Goal: Navigation & Orientation: Find specific page/section

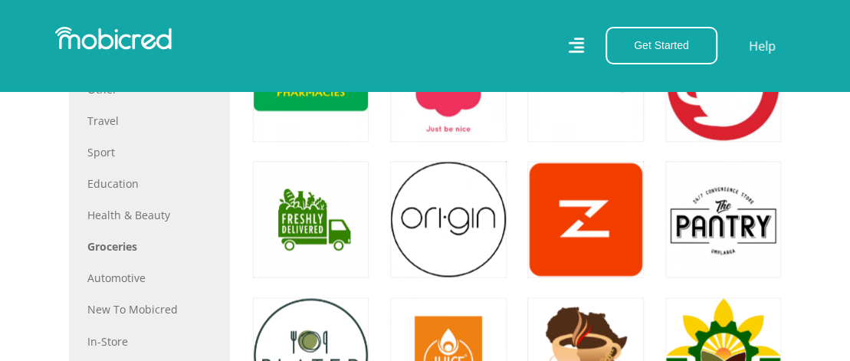
scroll to position [996, 0]
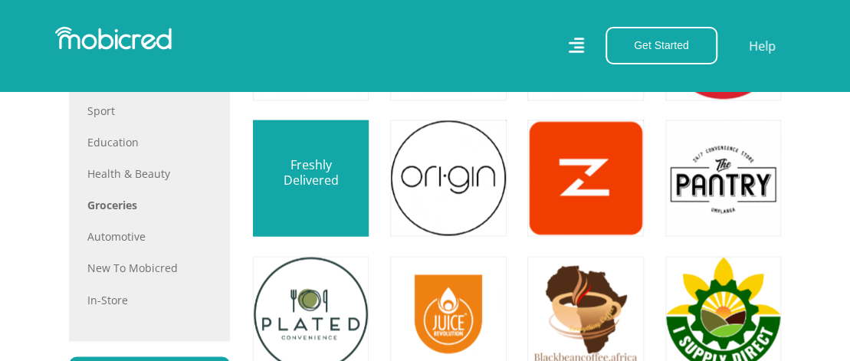
click at [286, 177] on link at bounding box center [310, 178] width 136 height 136
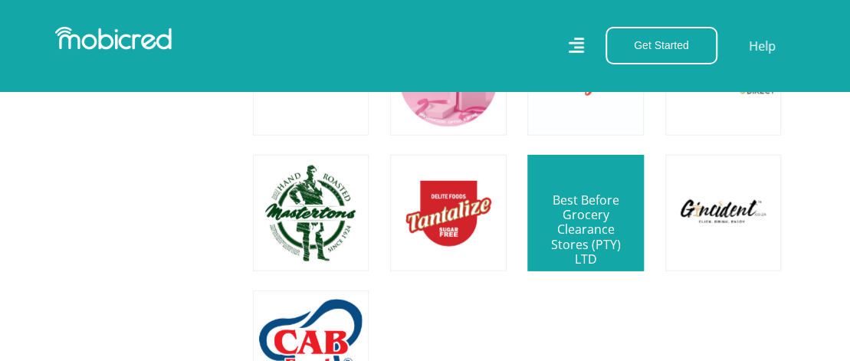
scroll to position [1762, 0]
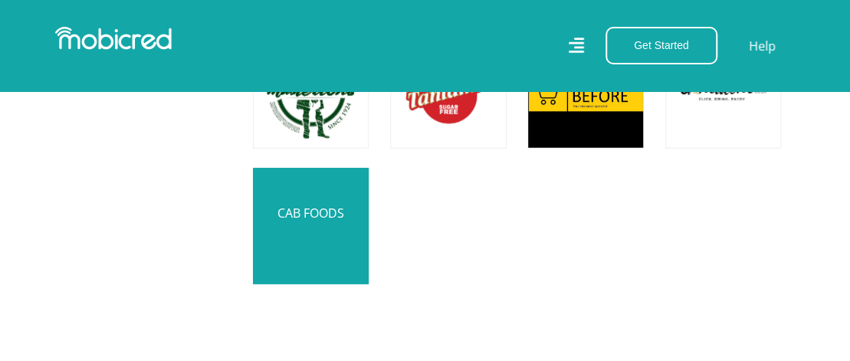
click at [342, 231] on link at bounding box center [310, 226] width 136 height 136
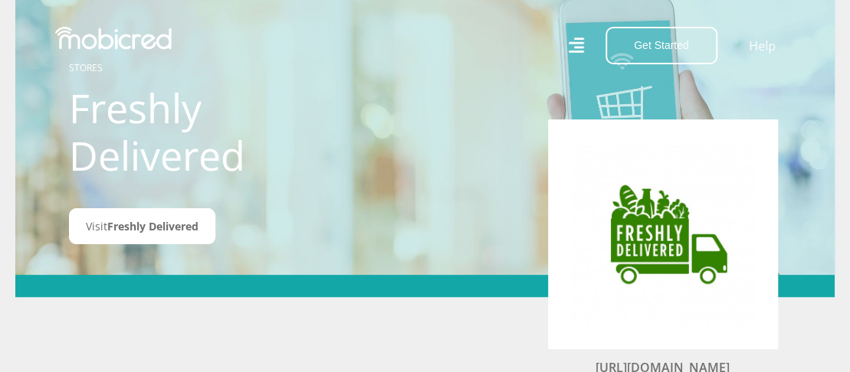
scroll to position [77, 0]
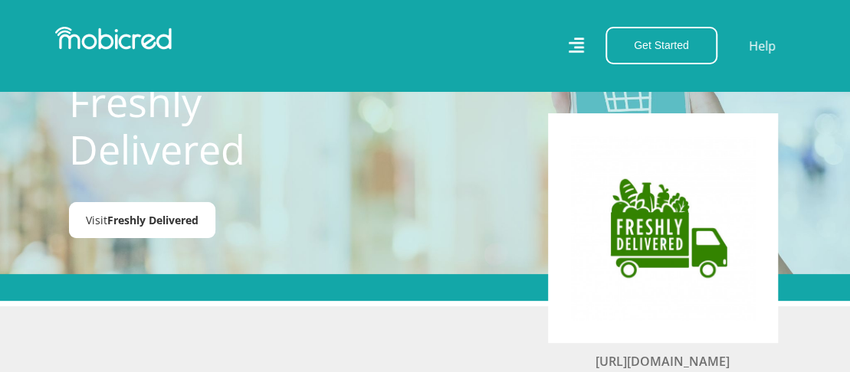
click at [159, 218] on span "Freshly Delivered" at bounding box center [152, 220] width 91 height 15
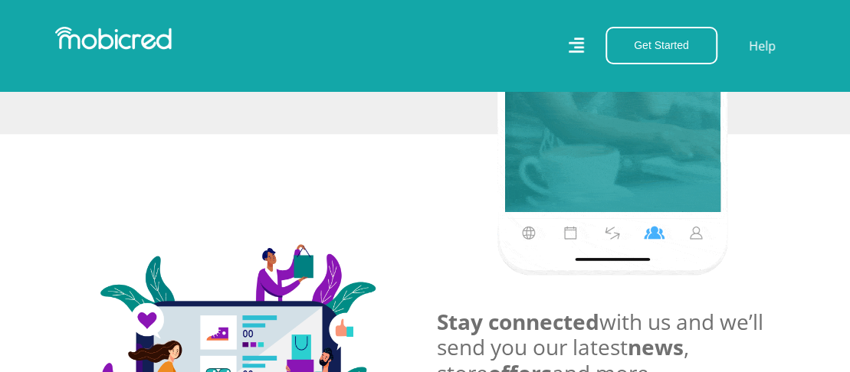
scroll to position [383, 0]
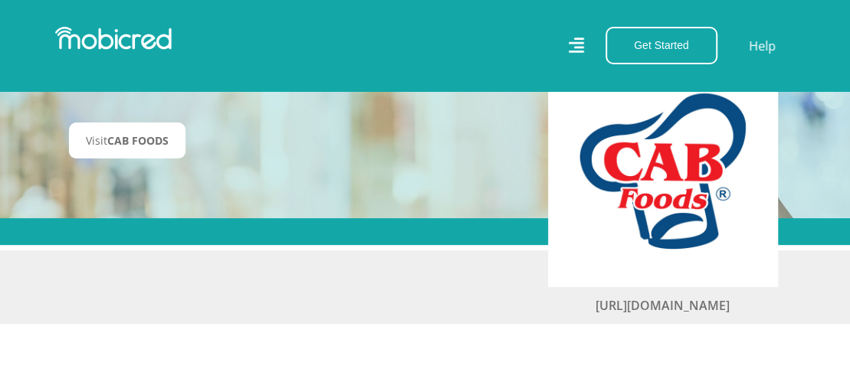
scroll to position [153, 0]
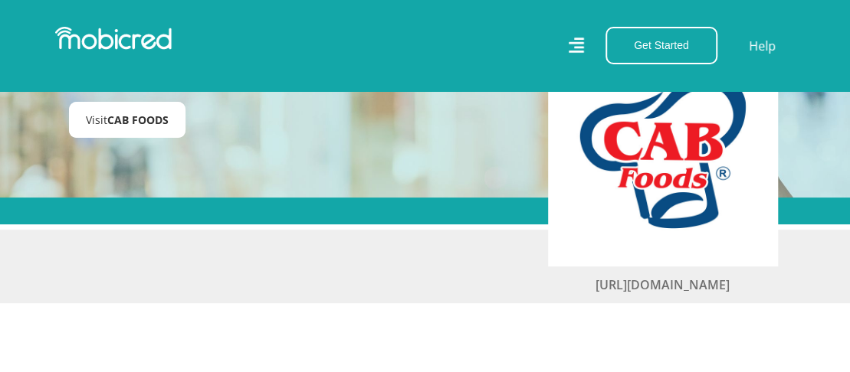
click at [130, 130] on link "Visit CAB FOODS" at bounding box center [127, 120] width 116 height 36
